Goal: Information Seeking & Learning: Find specific fact

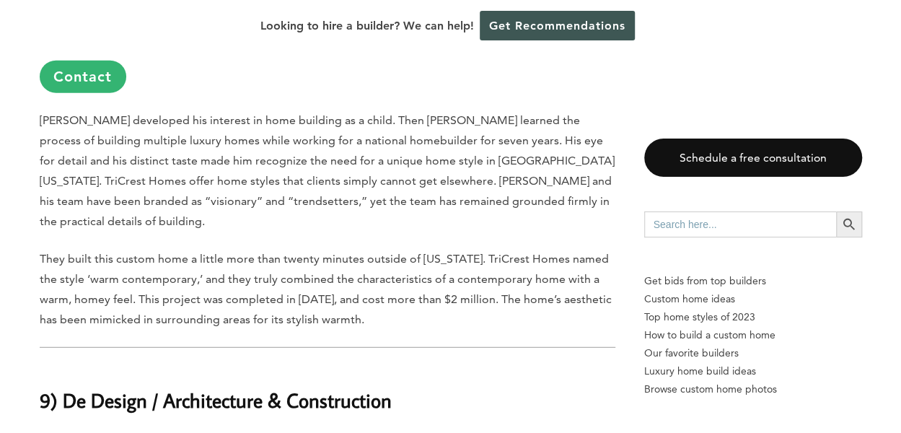
scroll to position [1803, 0]
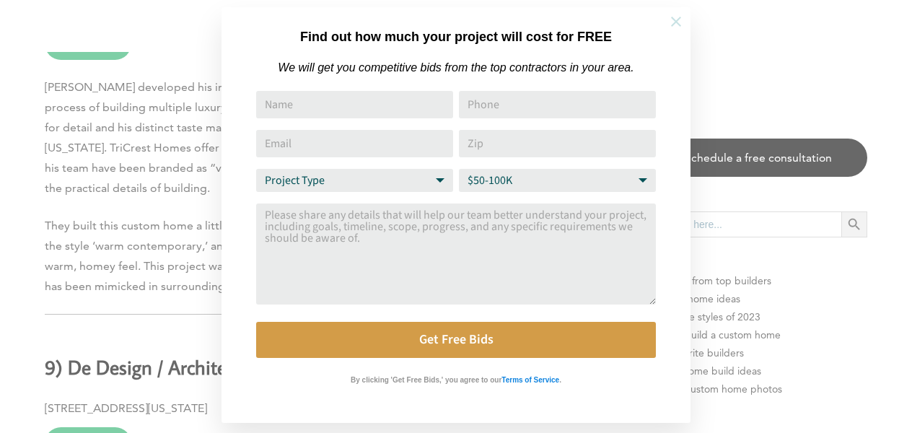
click at [681, 22] on icon at bounding box center [676, 22] width 16 height 16
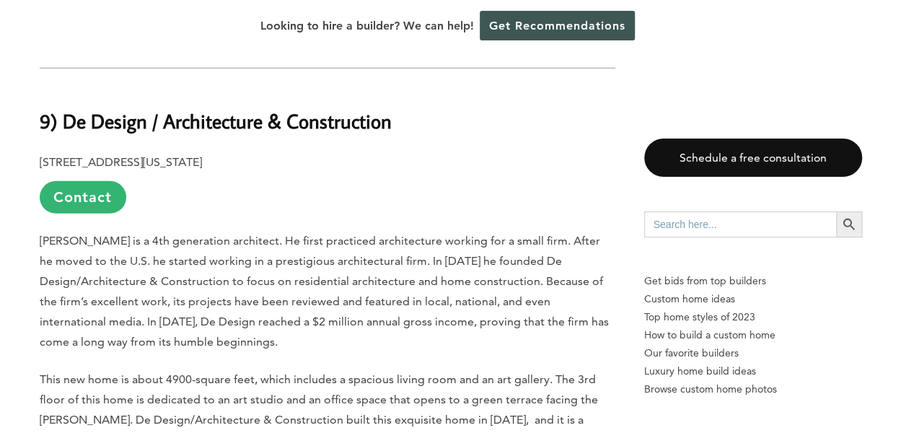
scroll to position [2019, 0]
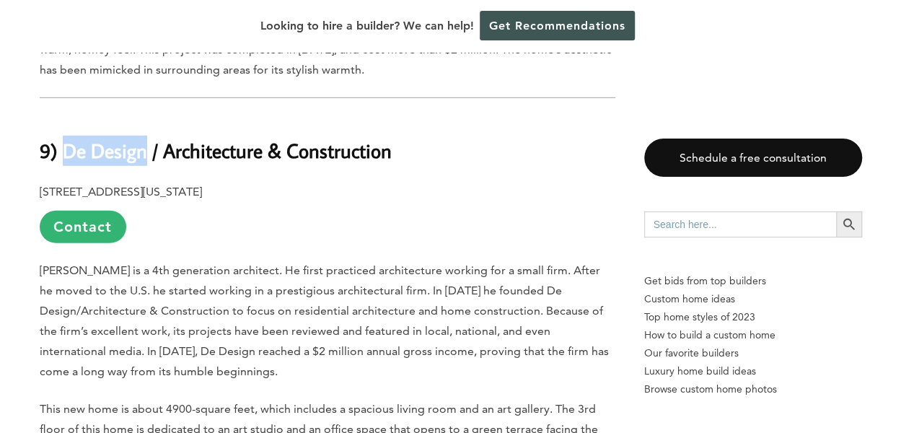
drag, startPoint x: 65, startPoint y: 122, endPoint x: 148, endPoint y: 127, distance: 83.1
click at [148, 138] on b "9) De Design / Architecture & Construction" at bounding box center [216, 150] width 352 height 25
copy b "De Design"
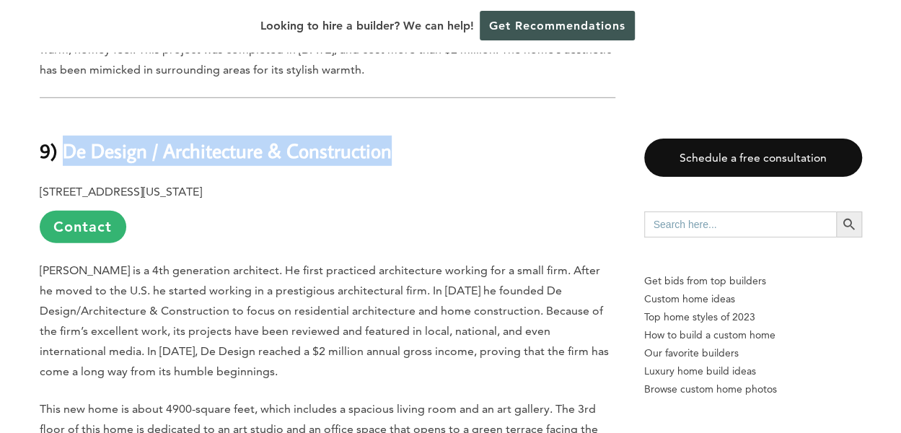
drag, startPoint x: 399, startPoint y: 123, endPoint x: 65, endPoint y: 125, distance: 333.9
click at [65, 125] on h2 "9) De Design / Architecture & Construction" at bounding box center [328, 140] width 576 height 50
copy b "De Design / Architecture & Construction"
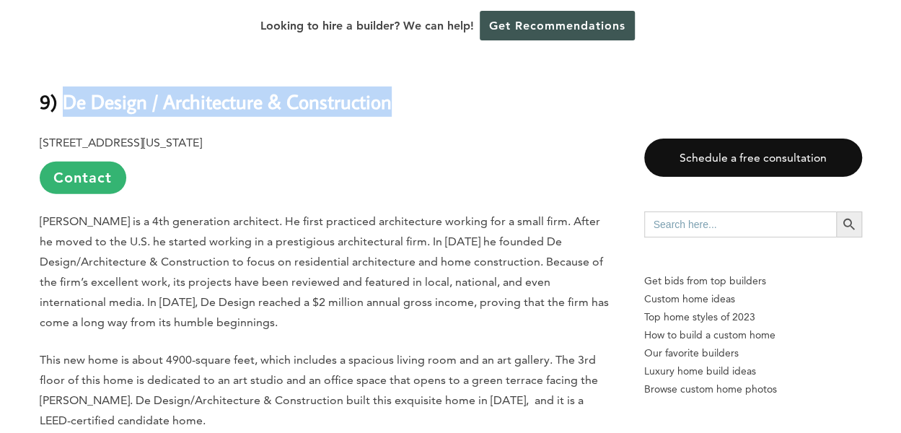
scroll to position [2091, 0]
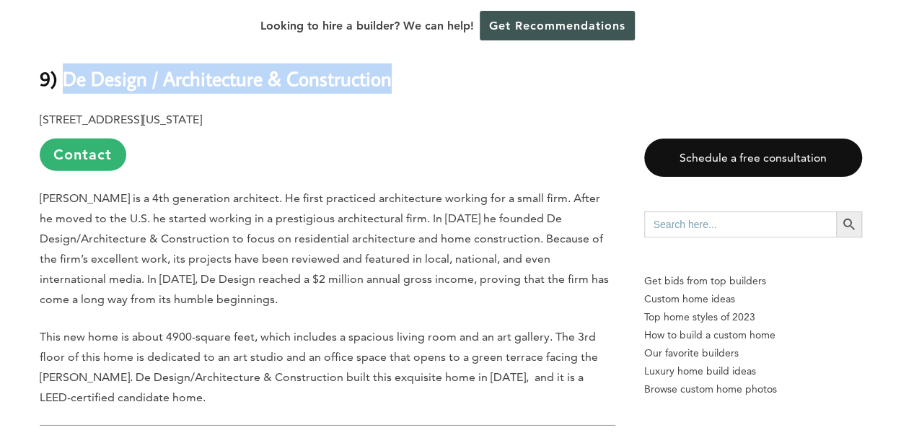
copy b "De Design / Architecture & Construction"
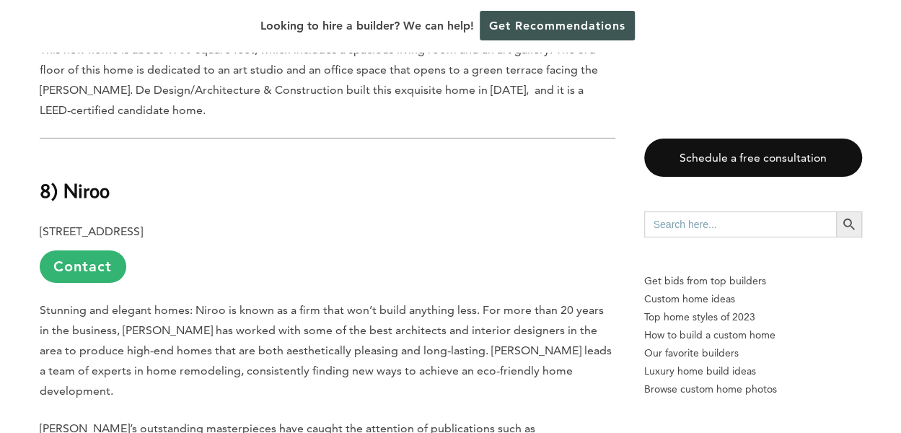
scroll to position [2380, 0]
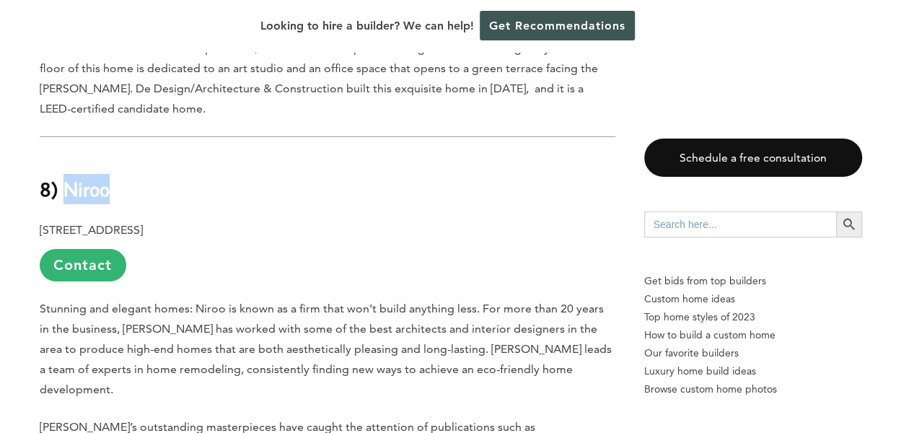
drag, startPoint x: 118, startPoint y: 167, endPoint x: 64, endPoint y: 162, distance: 53.6
click at [64, 162] on h2 "8) Niroo" at bounding box center [328, 179] width 576 height 50
copy b "Niroo"
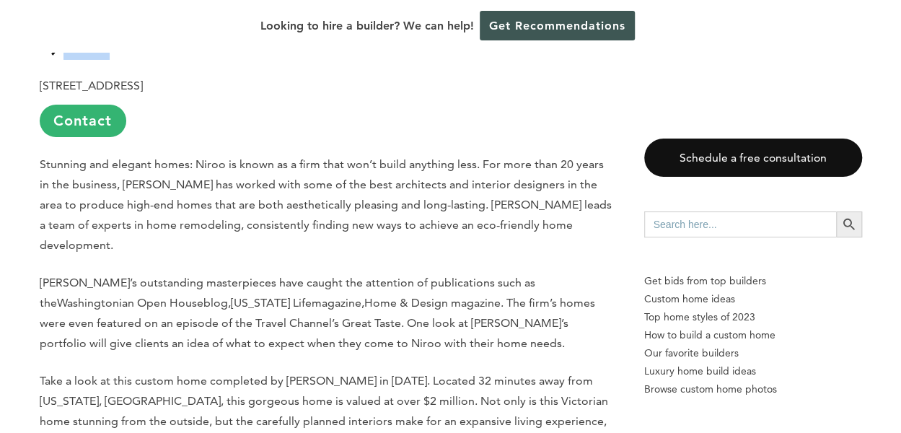
scroll to position [2741, 0]
